Goal: Information Seeking & Learning: Learn about a topic

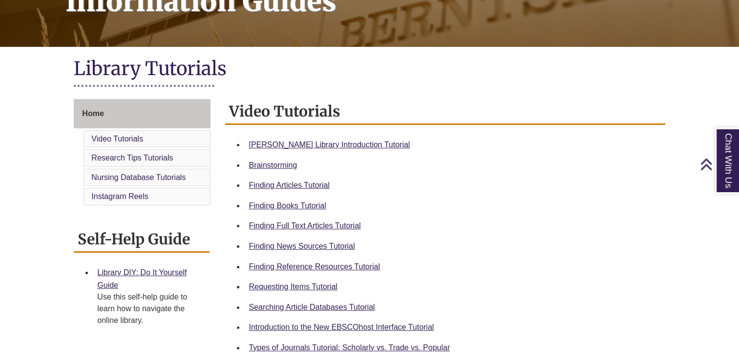
scroll to position [178, 0]
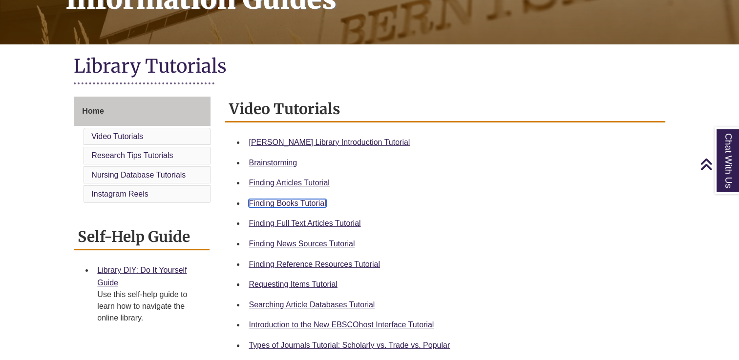
click at [319, 202] on link "Finding Books Tutorial" at bounding box center [287, 203] width 77 height 8
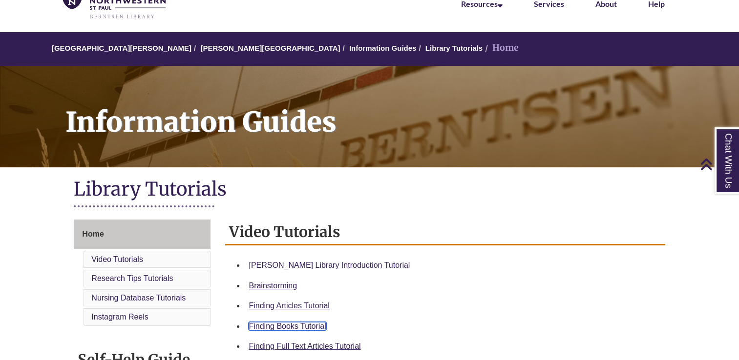
scroll to position [0, 0]
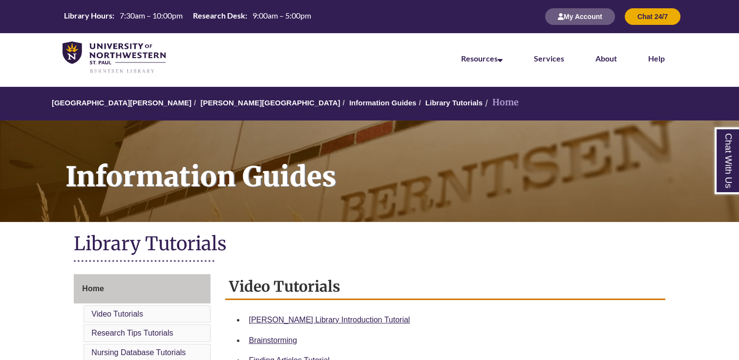
click at [224, 99] on li "[PERSON_NAME][GEOGRAPHIC_DATA]" at bounding box center [265, 103] width 148 height 12
click at [224, 104] on link "[PERSON_NAME][GEOGRAPHIC_DATA]" at bounding box center [270, 103] width 140 height 8
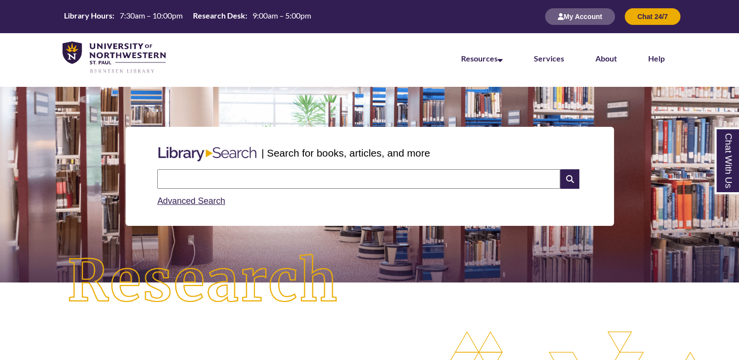
click at [254, 174] on input "text" at bounding box center [358, 179] width 403 height 20
type input "**********"
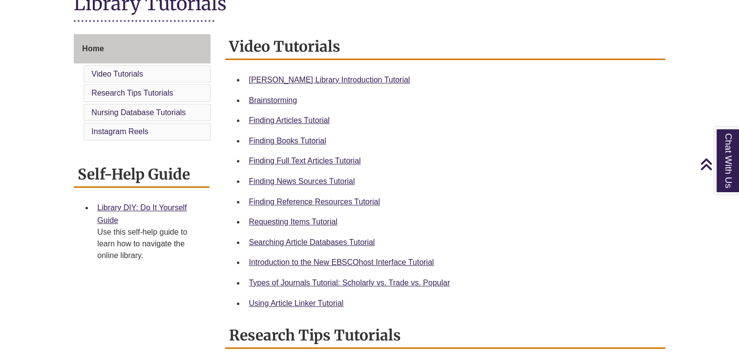
scroll to position [244, 0]
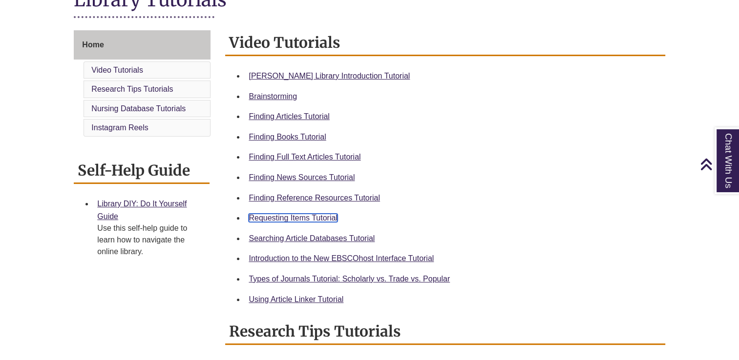
click at [323, 215] on link "Requesting Items Tutorial" at bounding box center [293, 218] width 88 height 8
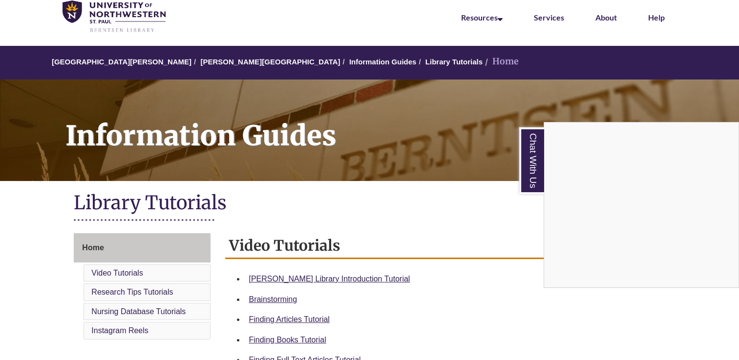
scroll to position [41, 0]
click at [221, 63] on div "Chat With Us" at bounding box center [369, 180] width 739 height 360
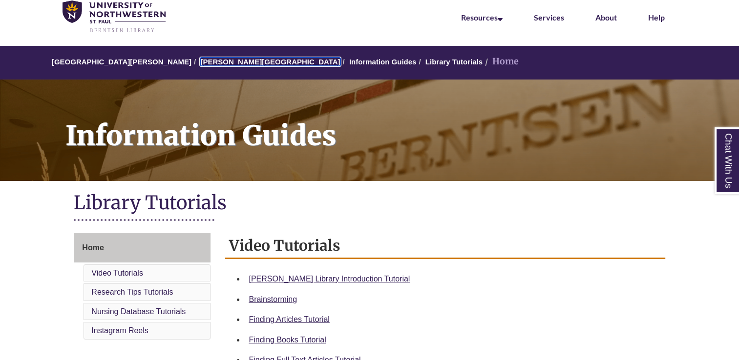
click at [221, 63] on link "[PERSON_NAME][GEOGRAPHIC_DATA]" at bounding box center [270, 62] width 140 height 8
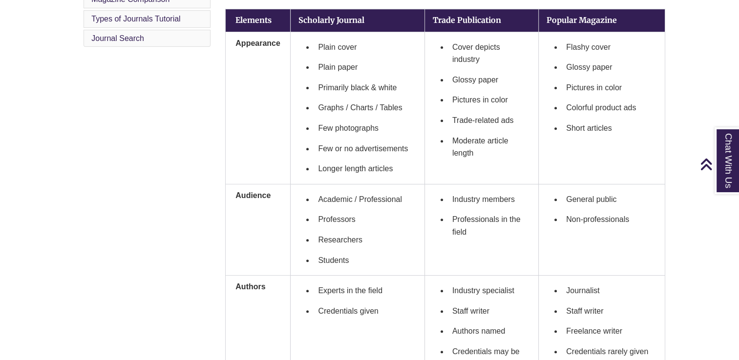
scroll to position [360, 0]
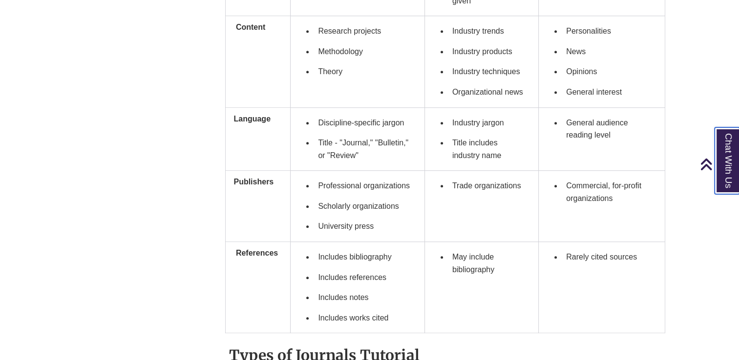
scroll to position [720, 0]
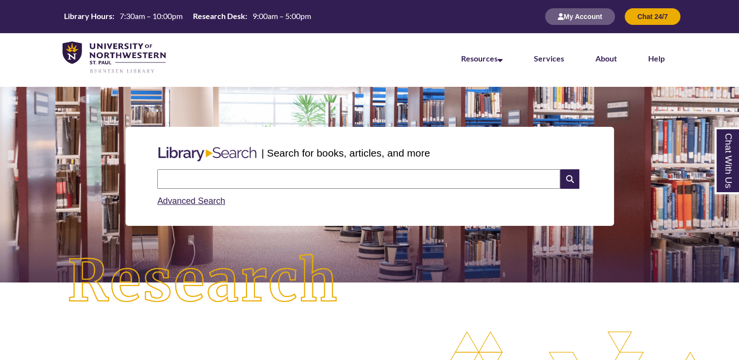
click at [301, 178] on input "text" at bounding box center [358, 179] width 403 height 20
type input "**********"
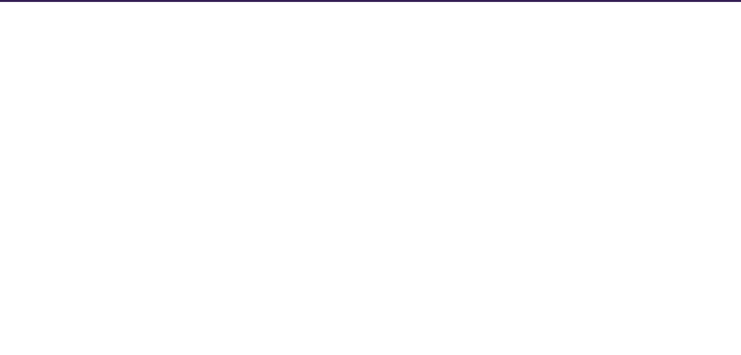
select select "Database Subject Filter"
select select "Database Types Filter"
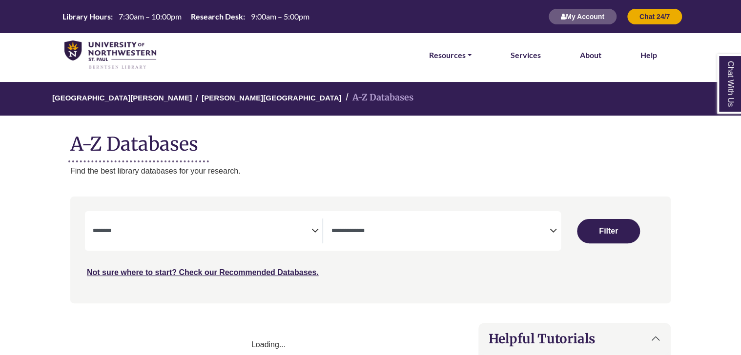
select select "Database Subject Filter"
select select "Database Types Filter"
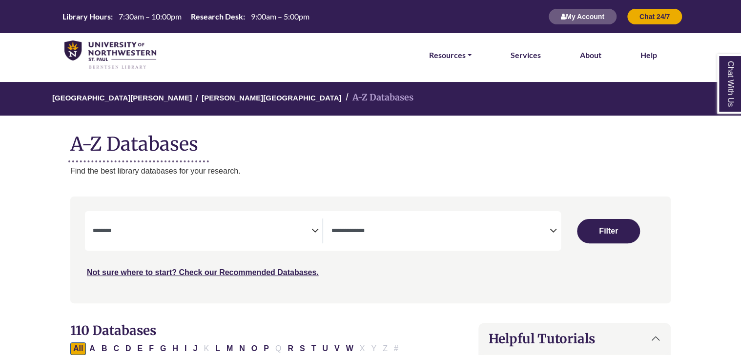
click at [312, 226] on icon "Search filters" at bounding box center [314, 229] width 7 height 15
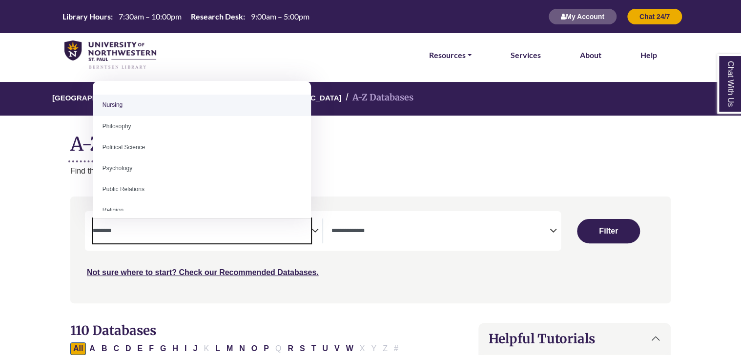
scroll to position [719, 0]
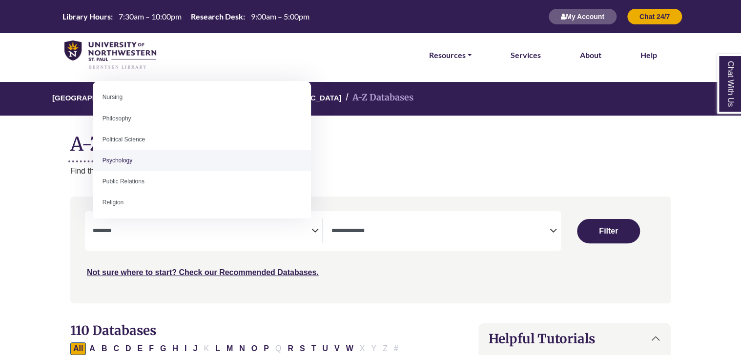
select select "*****"
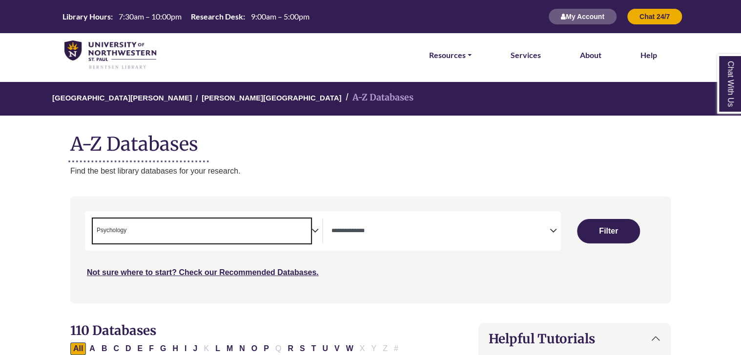
click at [299, 233] on span "× Psychology" at bounding box center [202, 231] width 219 height 25
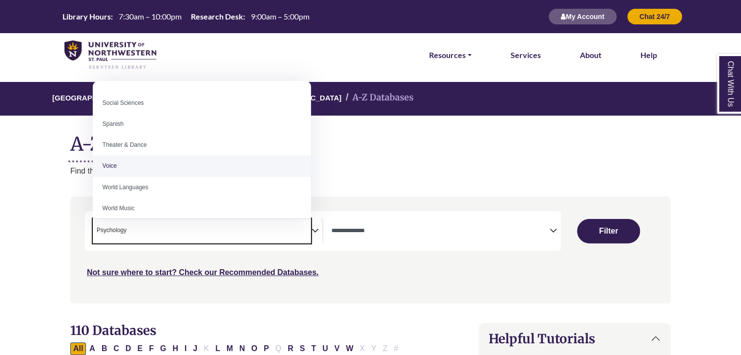
scroll to position [869, 0]
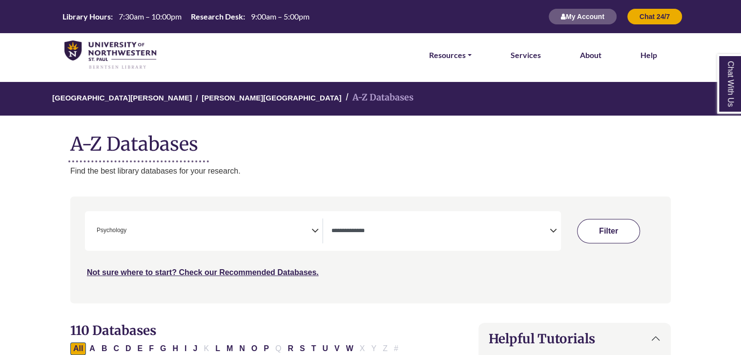
click at [625, 226] on button "Filter" at bounding box center [608, 231] width 62 height 24
select select "Database Types Filter"
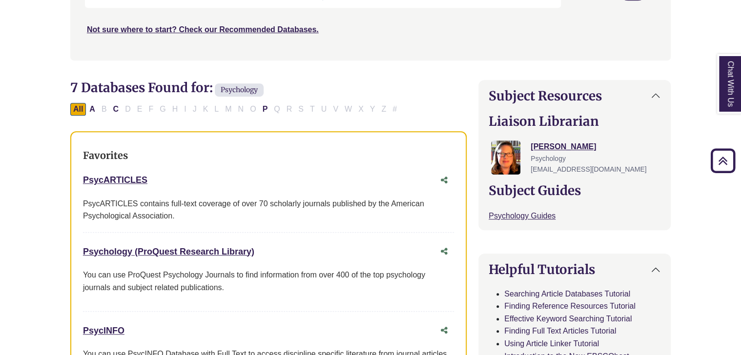
scroll to position [244, 0]
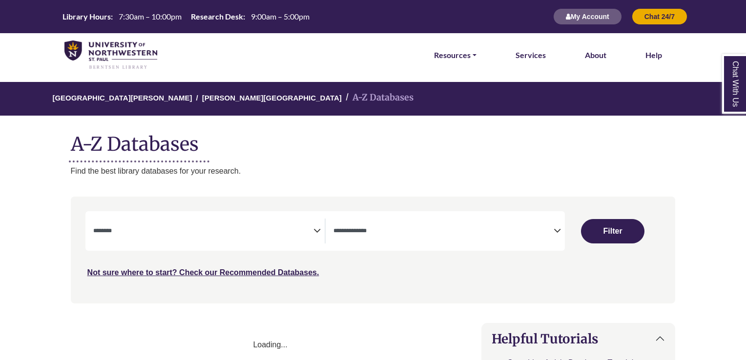
select select "Database Subject Filter"
select select "Database Types Filter"
select select "Database Subject Filter"
select select "Database Types Filter"
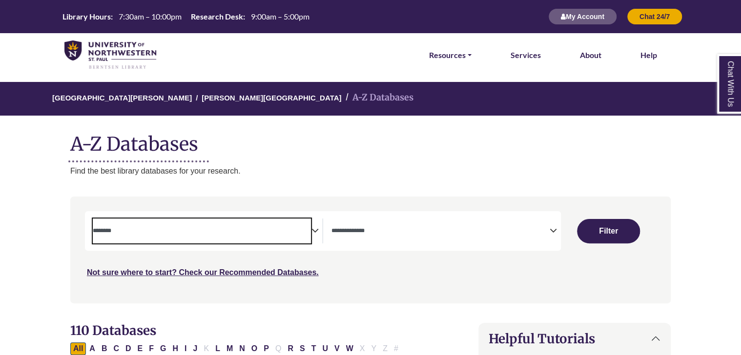
click at [297, 234] on textarea "Search" at bounding box center [202, 232] width 219 height 8
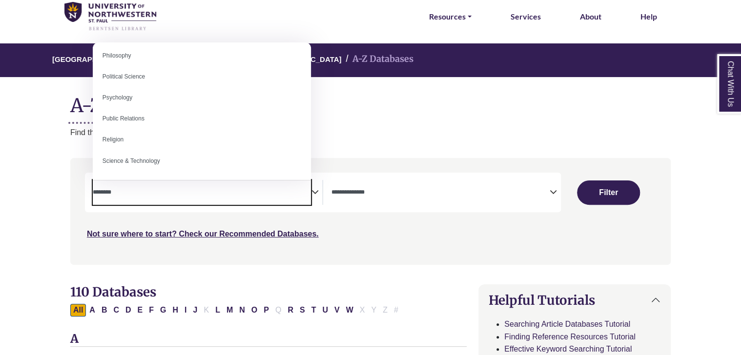
scroll to position [755, 0]
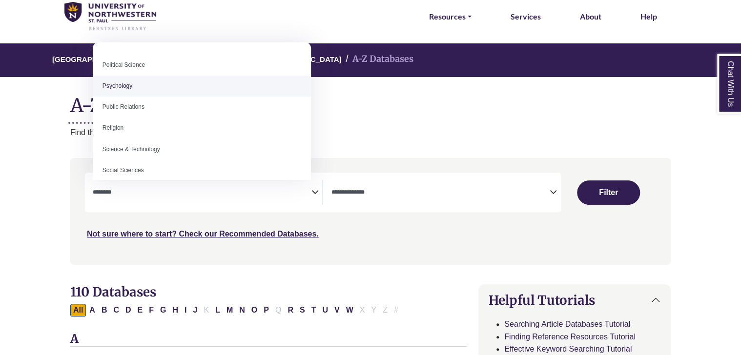
select select "*****"
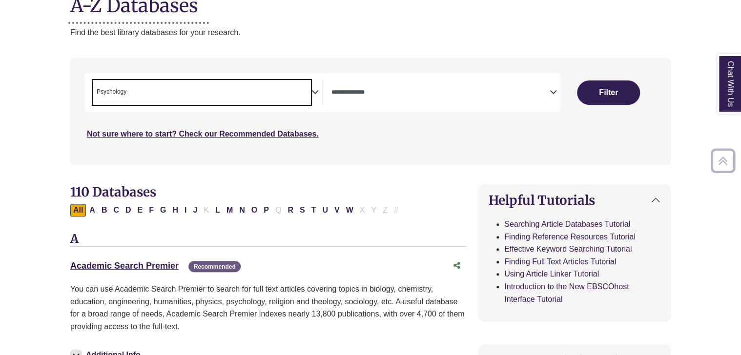
scroll to position [140, 0]
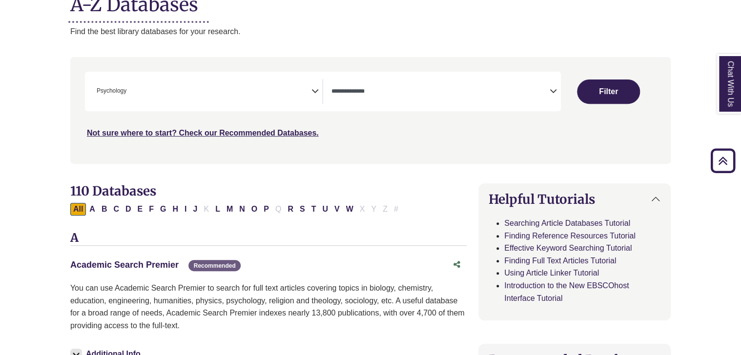
click at [155, 260] on link "Academic Search Premier This link opens in a new window" at bounding box center [124, 265] width 108 height 10
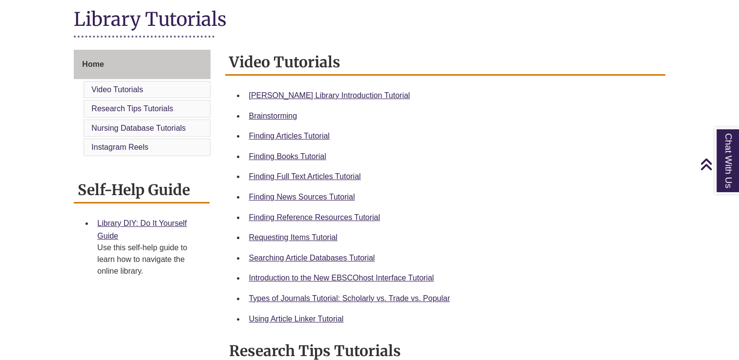
scroll to position [230, 0]
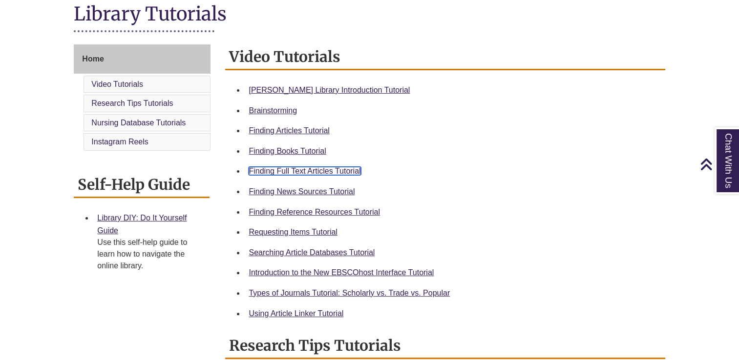
click at [335, 170] on link "Finding Full Text Articles Tutorial" at bounding box center [305, 171] width 112 height 8
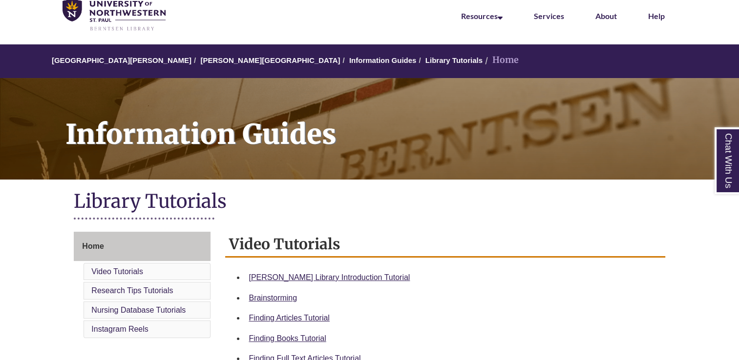
scroll to position [11, 0]
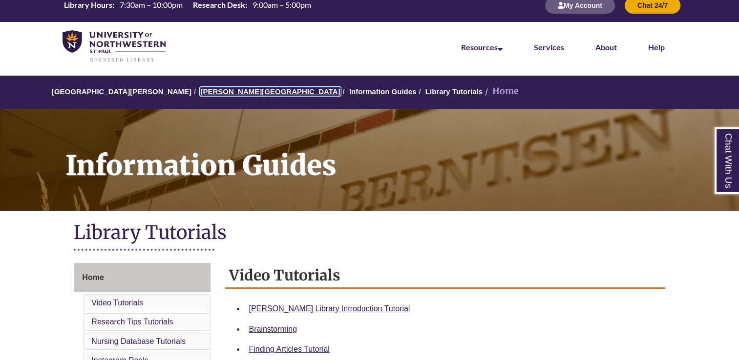
click at [211, 89] on link "[PERSON_NAME][GEOGRAPHIC_DATA]" at bounding box center [270, 91] width 140 height 8
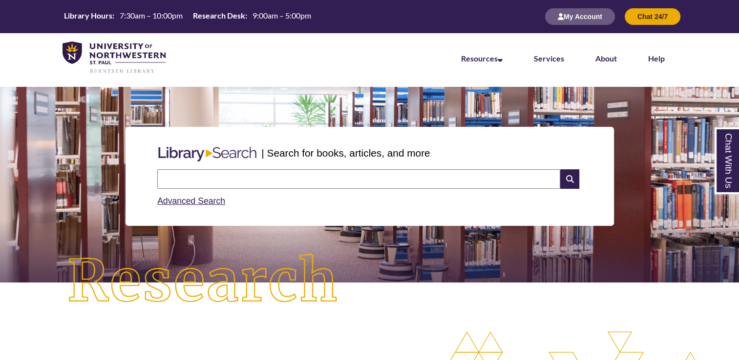
click at [275, 183] on input "text" at bounding box center [358, 179] width 403 height 20
type input "**********"
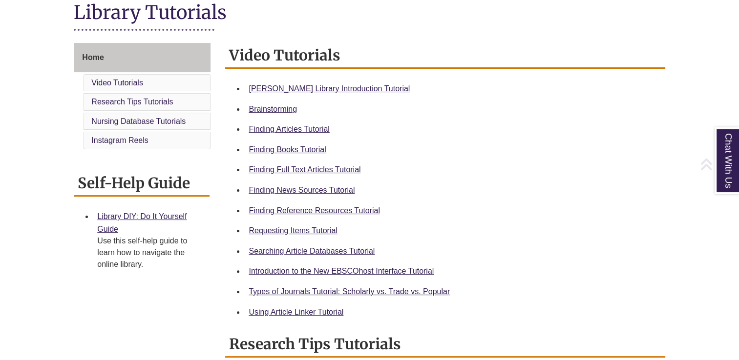
scroll to position [233, 0]
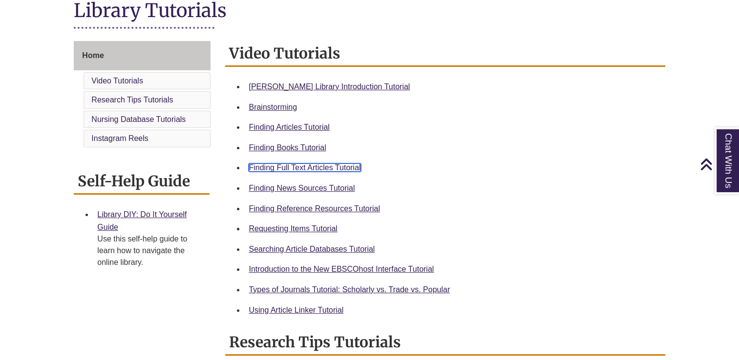
click at [322, 165] on link "Finding Full Text Articles Tutorial" at bounding box center [305, 168] width 112 height 8
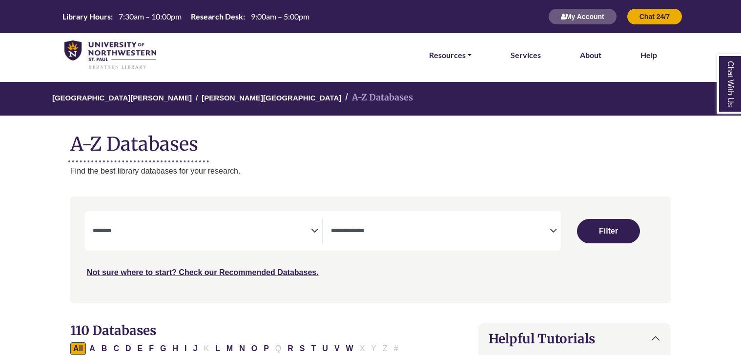
select select "Database Subject Filter"
select select "Database Types Filter"
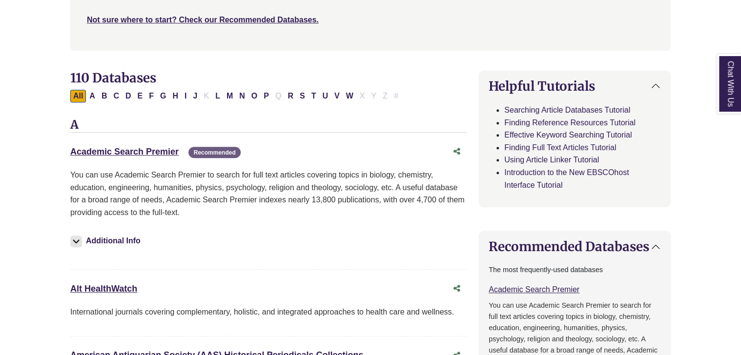
scroll to position [254, 0]
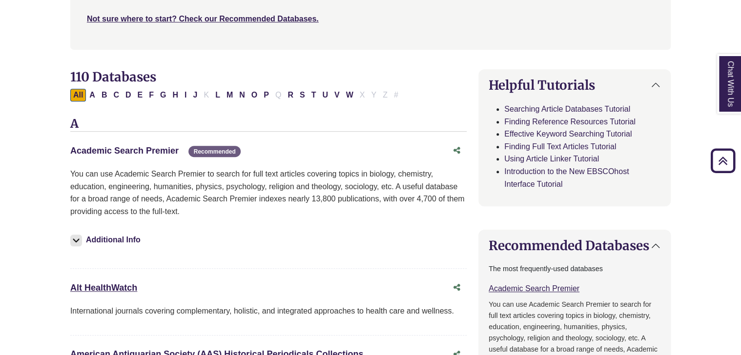
click at [152, 147] on link "Academic Search Premier This link opens in a new window" at bounding box center [124, 151] width 108 height 10
